Goal: Task Accomplishment & Management: Use online tool/utility

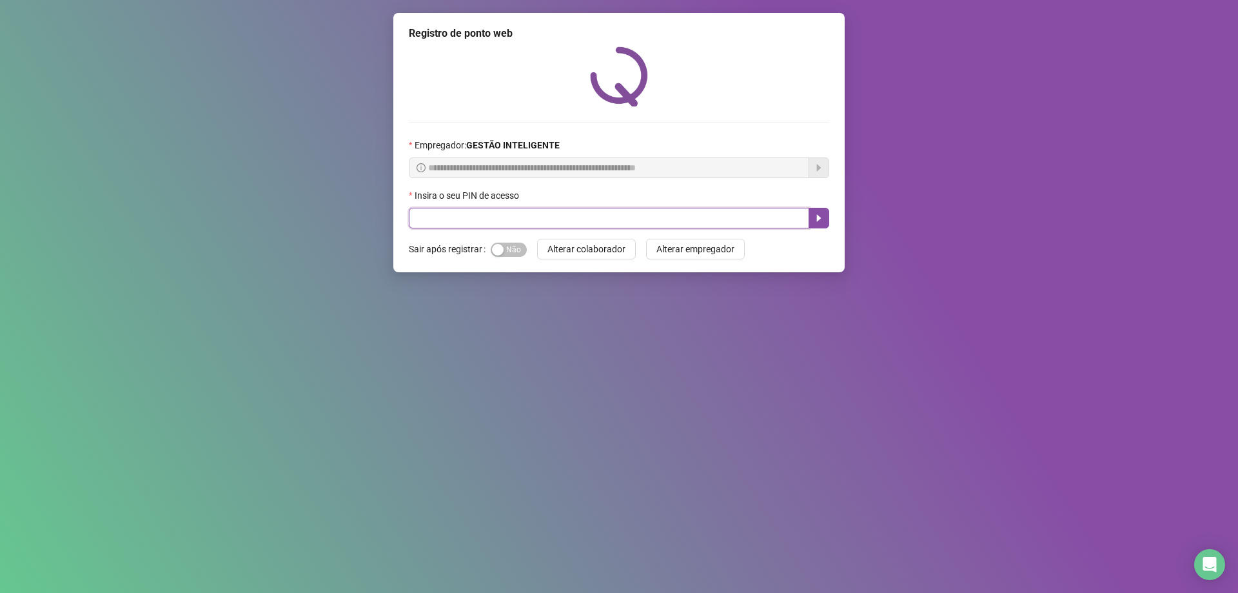
click at [432, 212] on input "text" at bounding box center [609, 218] width 400 height 21
click at [448, 218] on input "text" at bounding box center [609, 218] width 400 height 21
click at [822, 222] on icon "caret-right" at bounding box center [819, 218] width 10 height 10
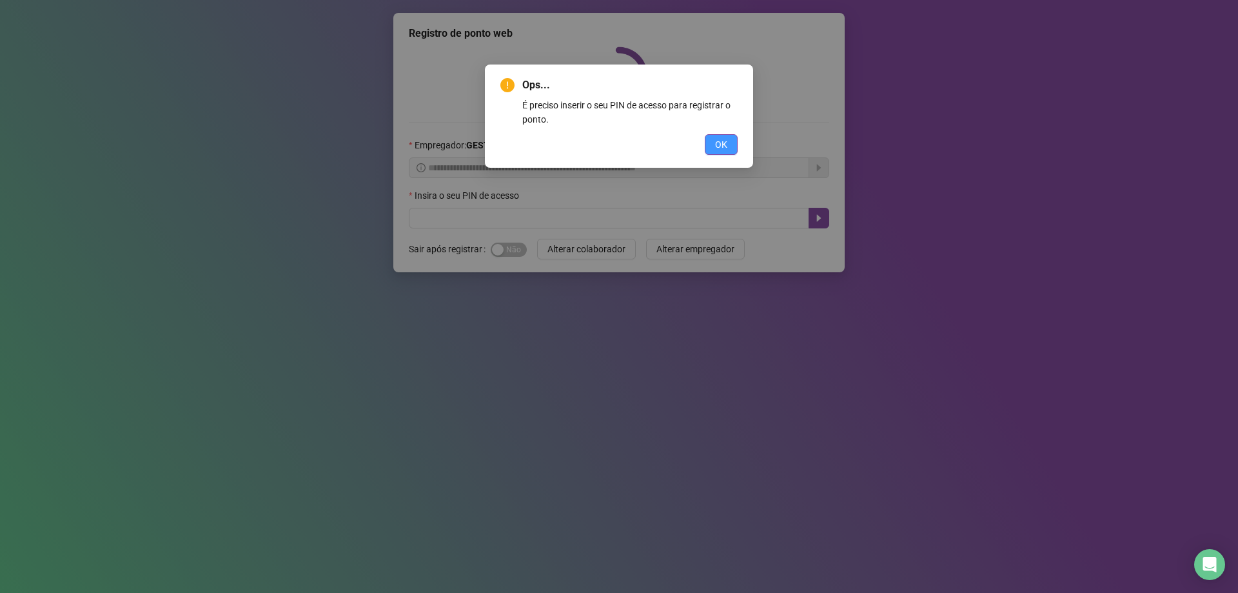
click at [723, 136] on button "OK" at bounding box center [721, 144] width 33 height 21
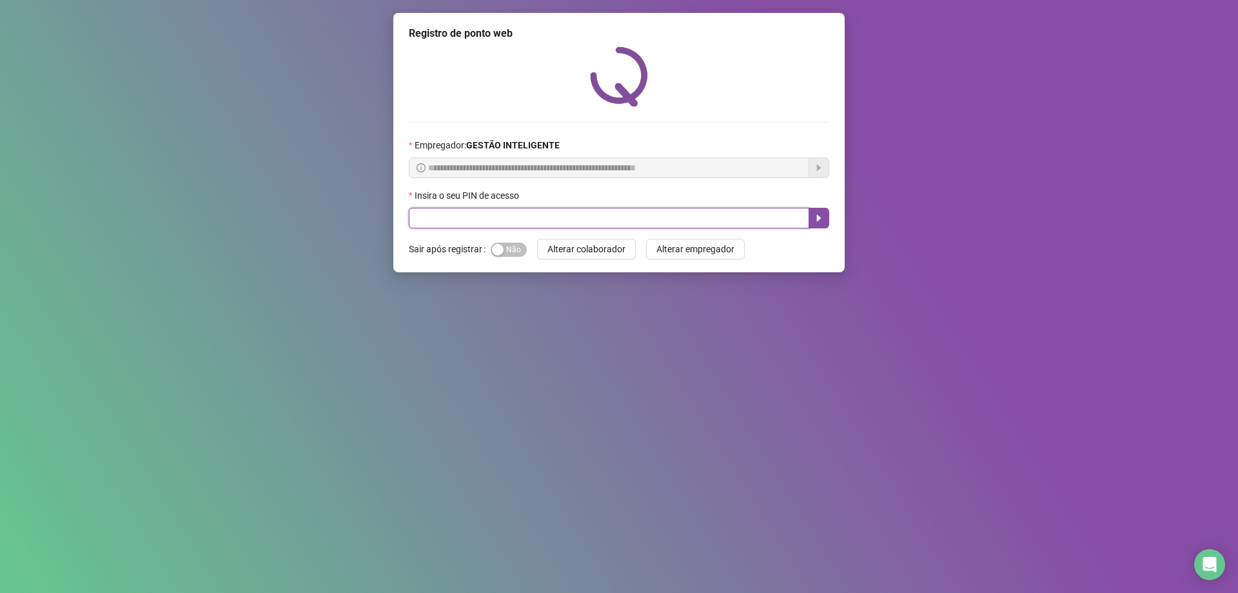
click at [665, 215] on input "text" at bounding box center [609, 218] width 400 height 21
type input "*****"
click at [820, 217] on icon "caret-right" at bounding box center [819, 218] width 10 height 10
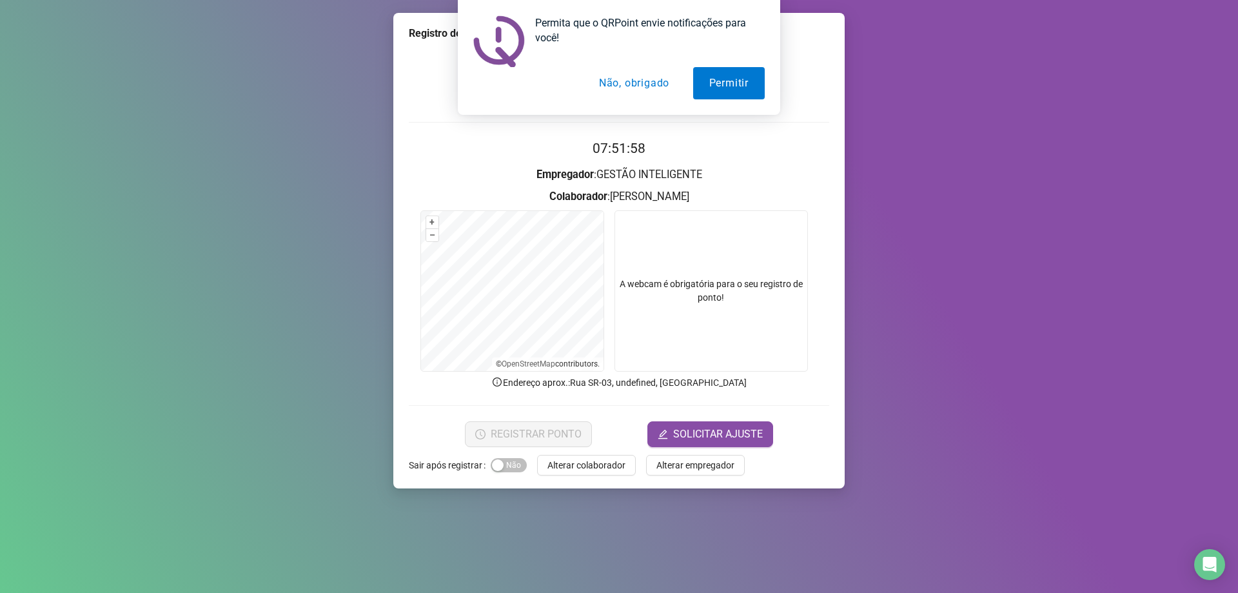
click at [632, 82] on button "Não, obrigado" at bounding box center [634, 83] width 103 height 32
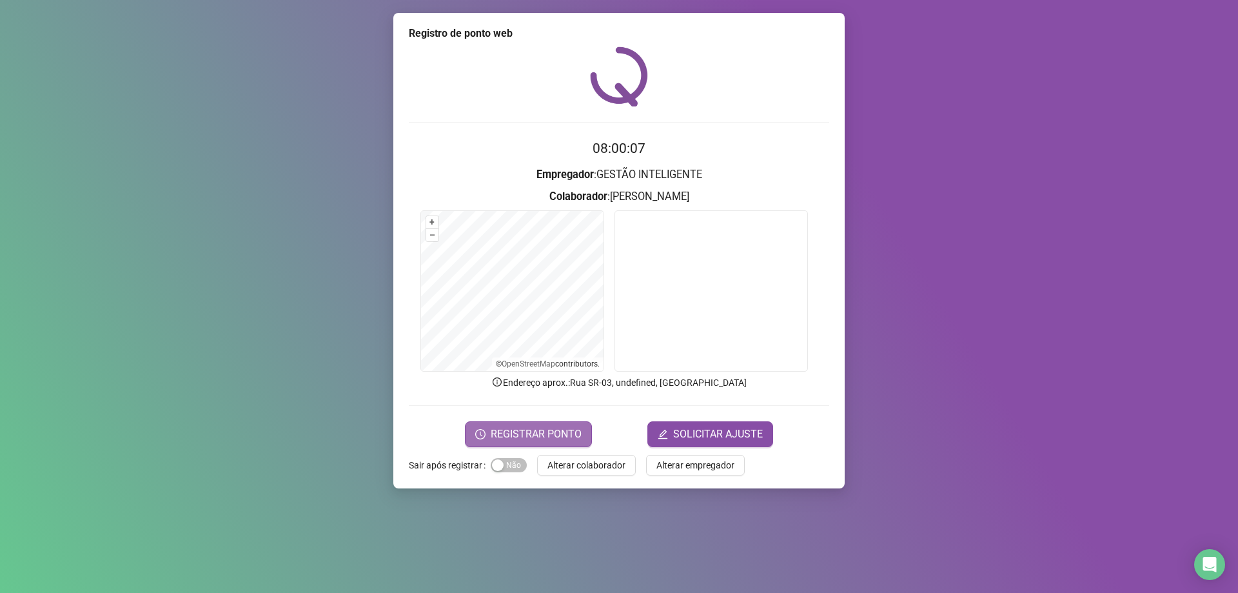
click at [571, 429] on span "REGISTRAR PONTO" at bounding box center [536, 433] width 91 height 15
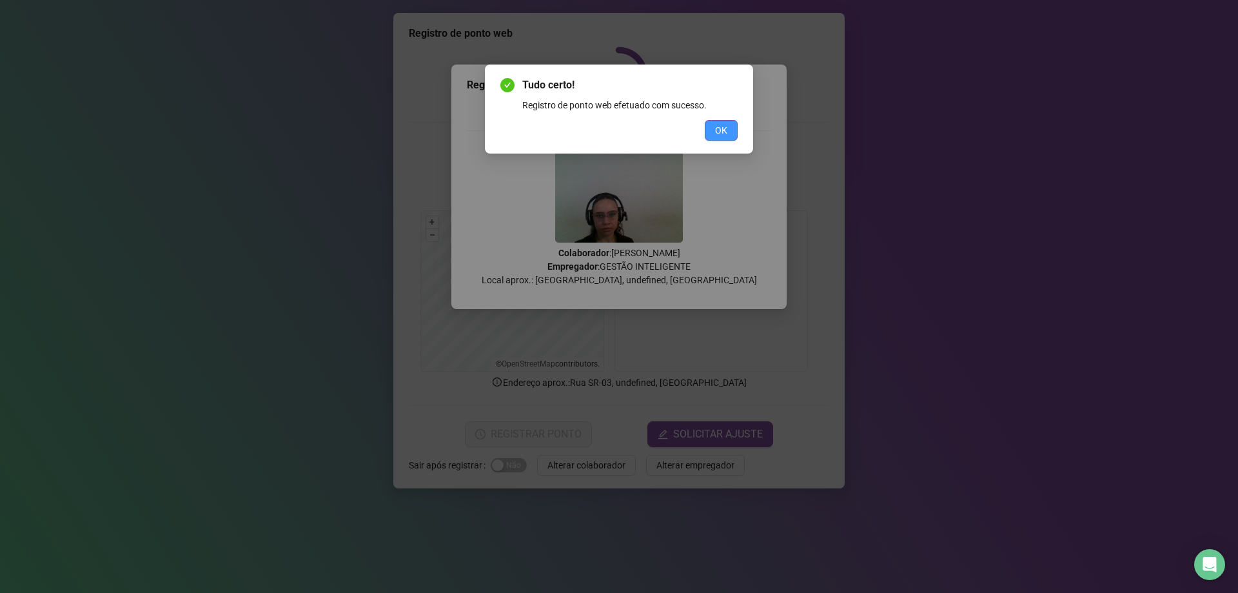
click at [723, 135] on span "OK" at bounding box center [721, 130] width 12 height 14
